Goal: Obtain resource: Download file/media

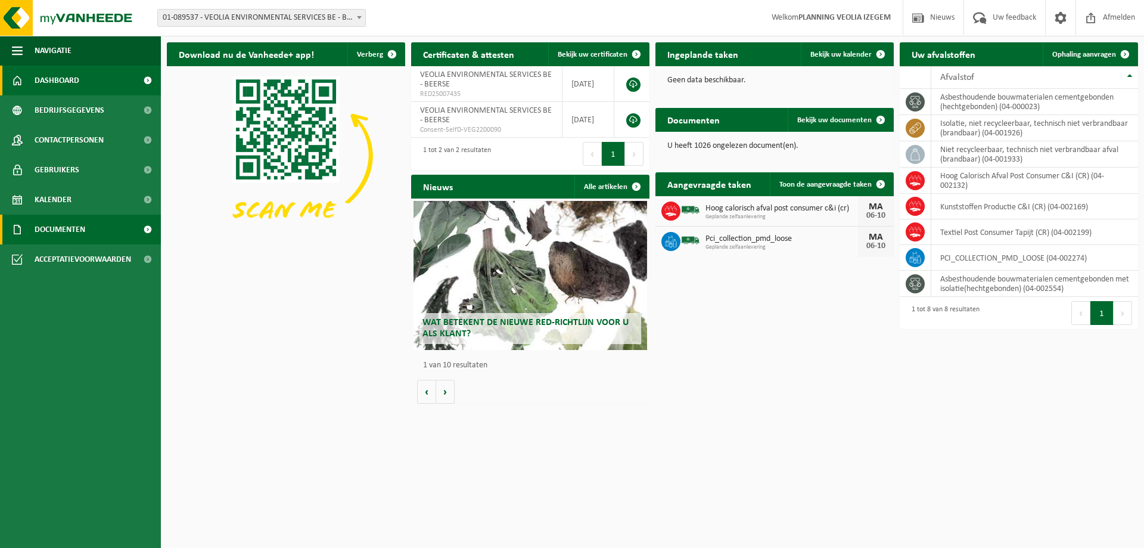
click at [52, 229] on span "Documenten" at bounding box center [60, 230] width 51 height 30
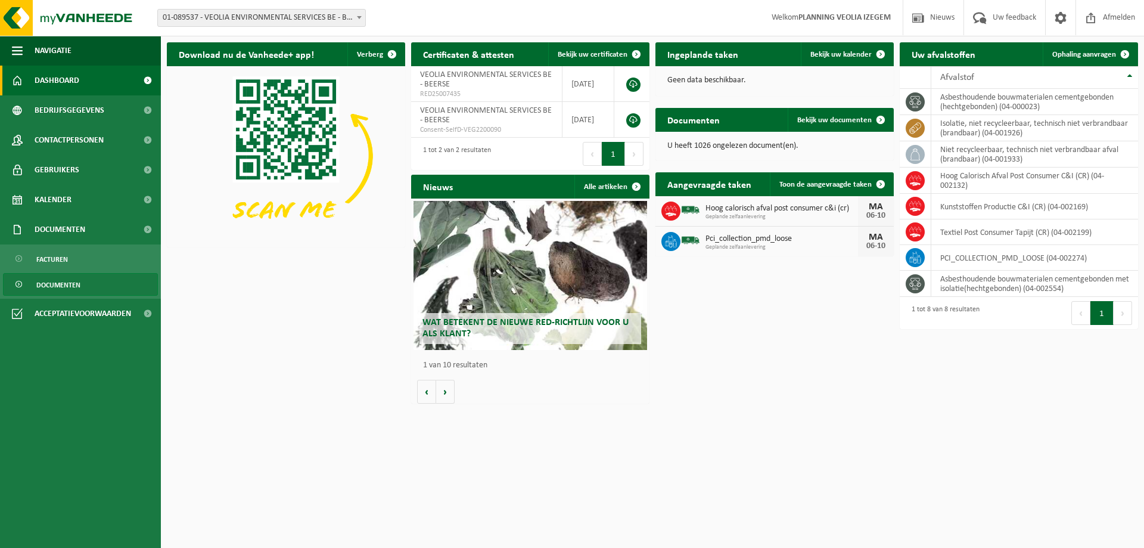
click at [57, 286] on span "Documenten" at bounding box center [58, 285] width 44 height 23
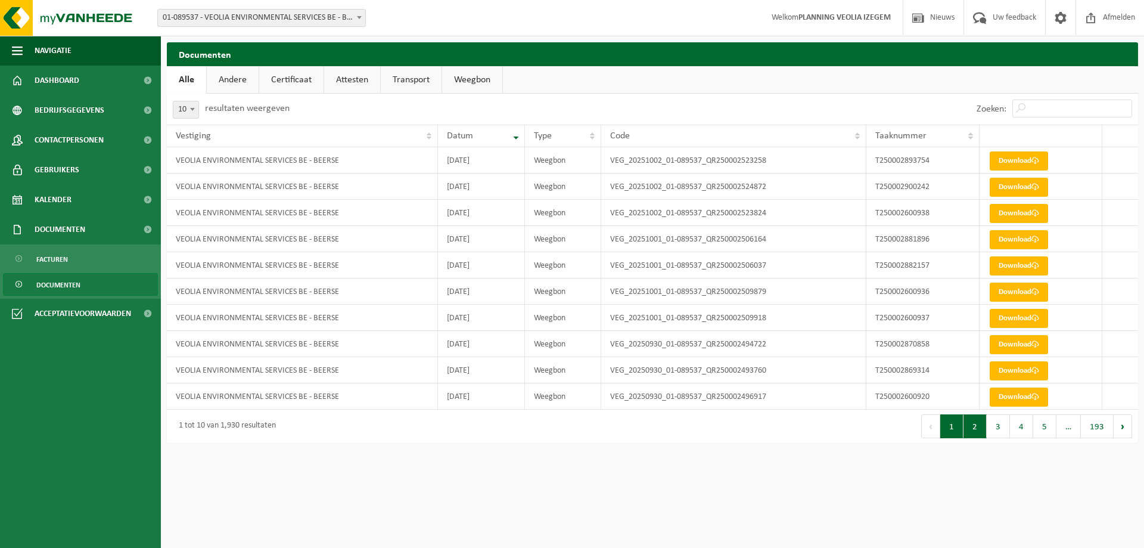
click at [976, 438] on button "2" at bounding box center [975, 426] width 23 height 24
click at [999, 431] on button "3" at bounding box center [998, 426] width 23 height 24
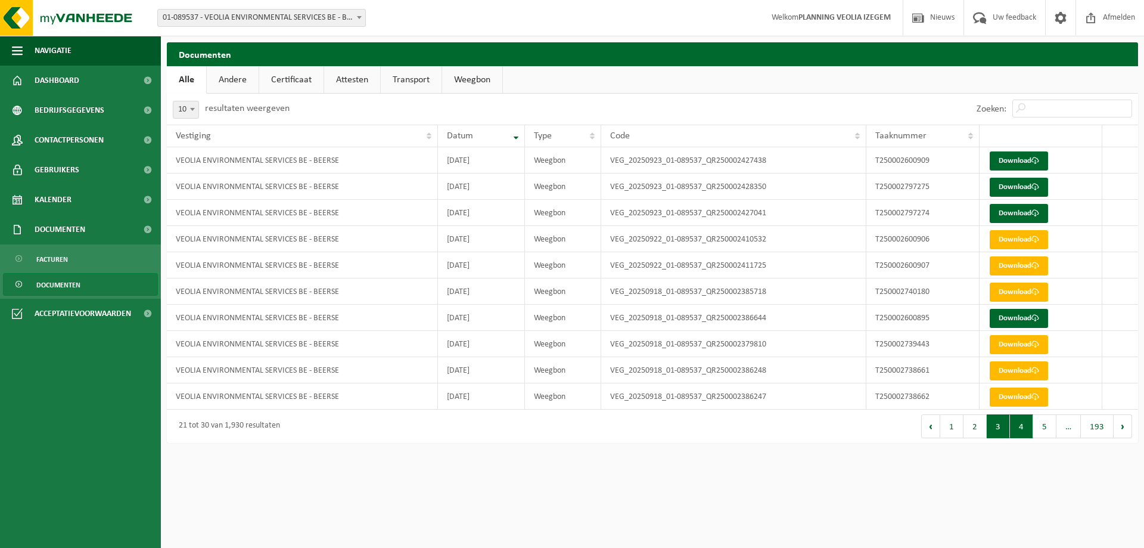
click at [1027, 430] on button "4" at bounding box center [1021, 426] width 23 height 24
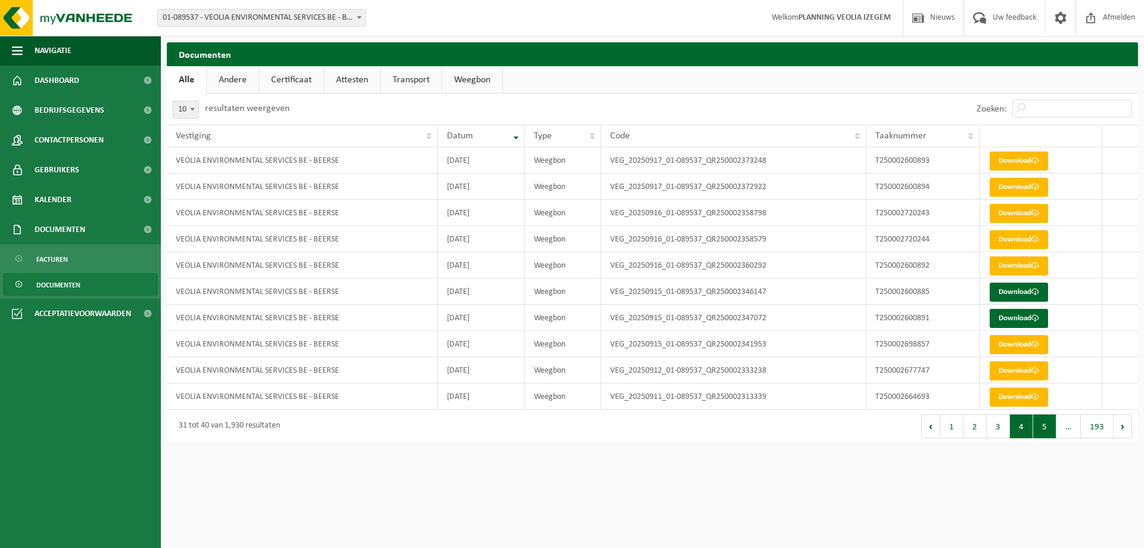
click at [1045, 436] on button "5" at bounding box center [1044, 426] width 23 height 24
click at [992, 264] on link "Download" at bounding box center [1019, 265] width 58 height 19
click at [1030, 291] on link "Download" at bounding box center [1019, 291] width 58 height 19
click at [1015, 316] on link "Download" at bounding box center [1019, 318] width 58 height 19
click at [999, 338] on link "Download" at bounding box center [1019, 344] width 58 height 19
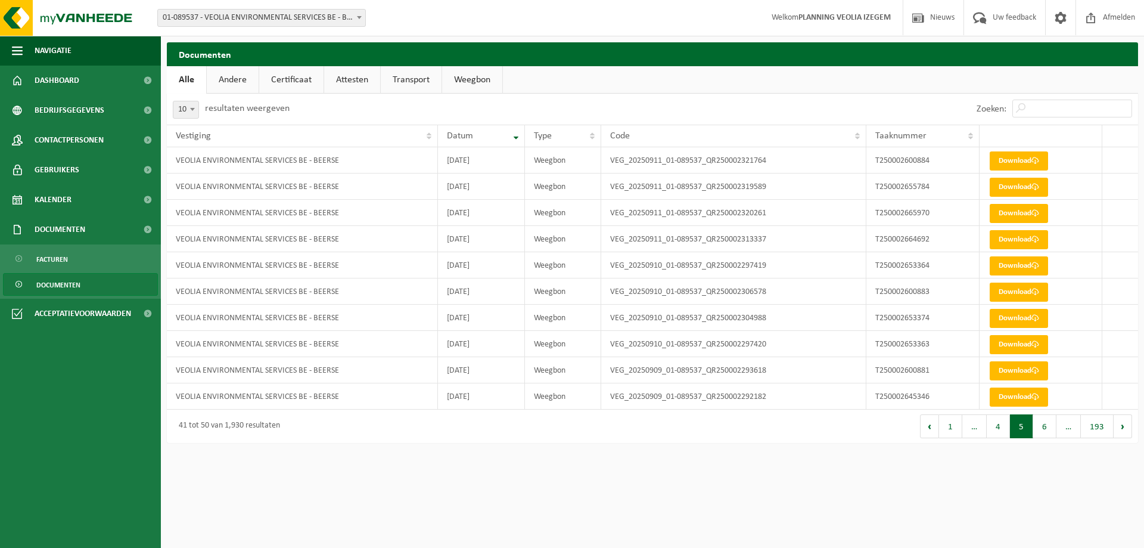
click at [337, 20] on span "01-089537 - VEOLIA ENVIRONMENTAL SERVICES BE - BEERSE" at bounding box center [261, 18] width 207 height 17
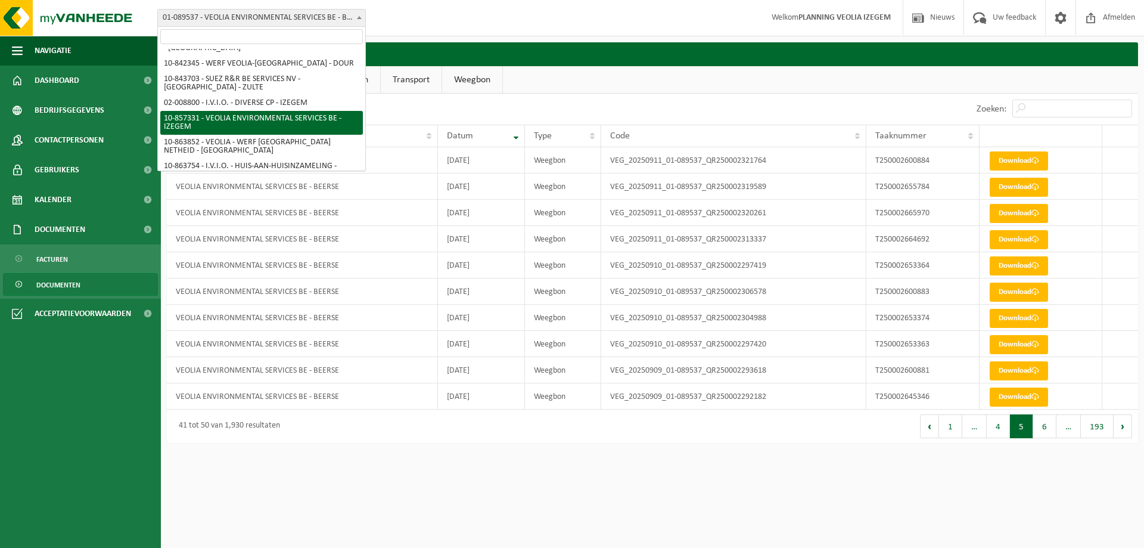
scroll to position [224, 0]
select select "99615"
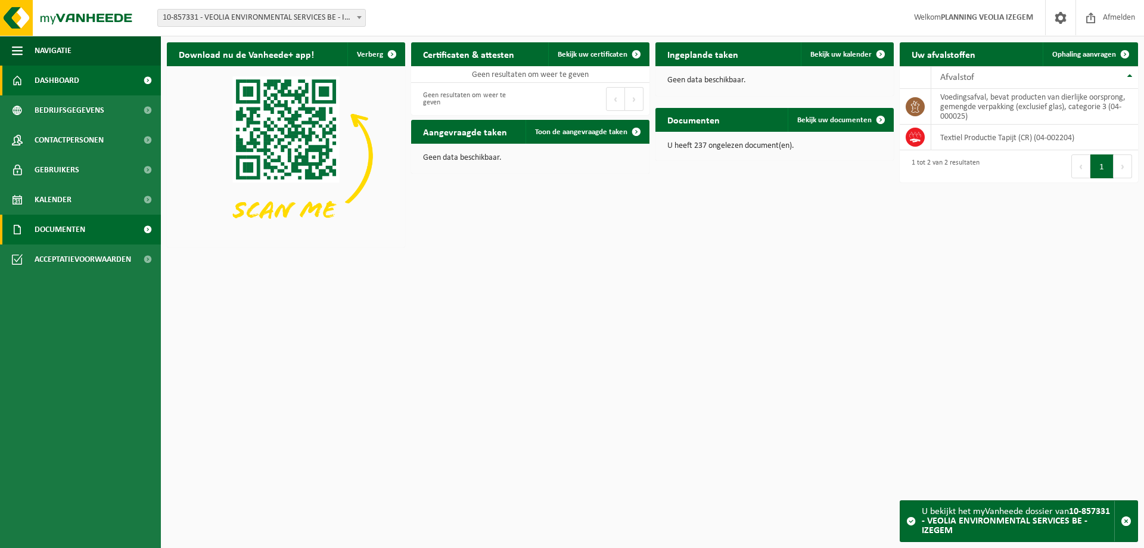
click at [61, 229] on span "Documenten" at bounding box center [60, 230] width 51 height 30
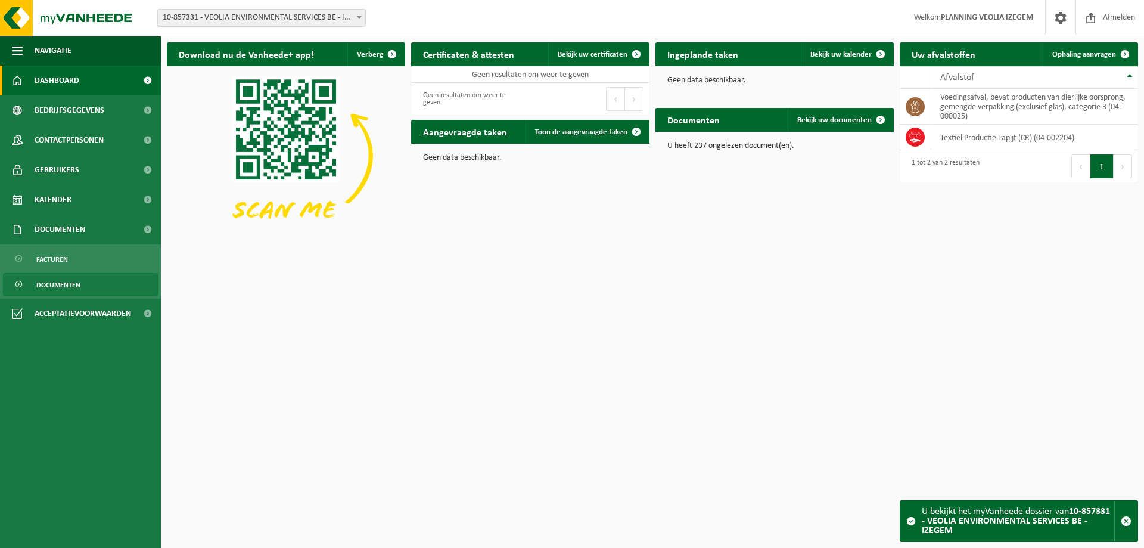
click at [59, 282] on span "Documenten" at bounding box center [58, 285] width 44 height 23
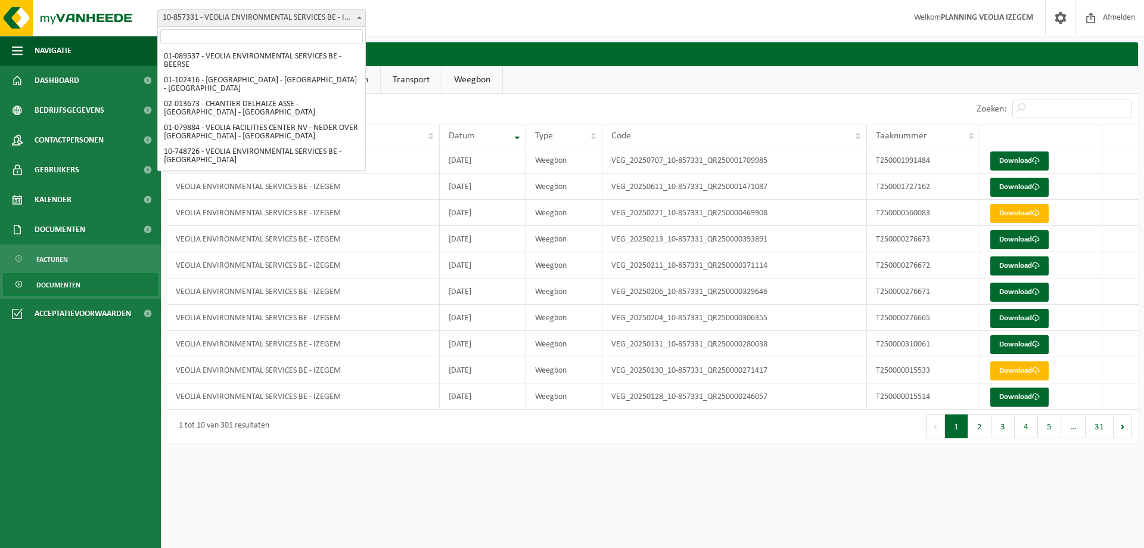
click at [254, 18] on span "10-857331 - VEOLIA ENVIRONMENTAL SERVICES BE - IZEGEM" at bounding box center [261, 18] width 207 height 17
